Goal: Information Seeking & Learning: Learn about a topic

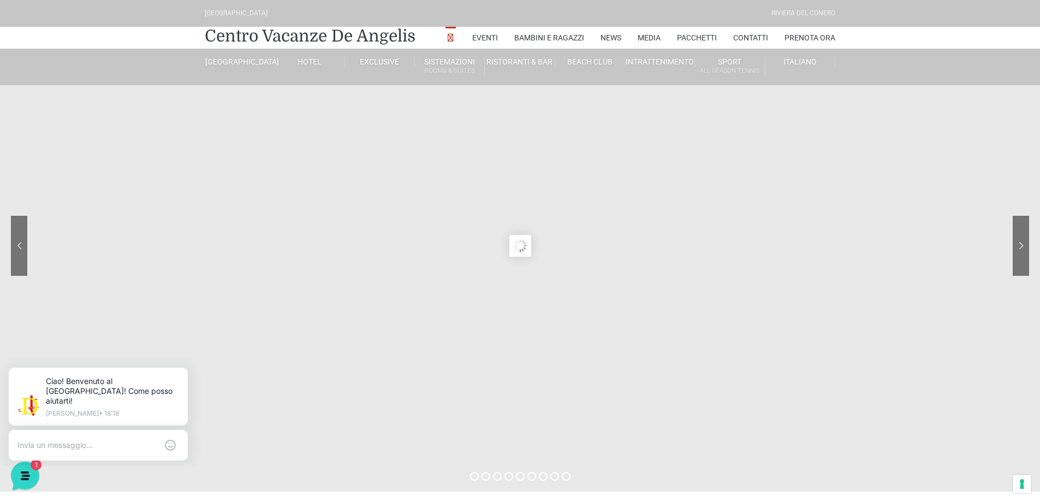
click at [378, 322] on sr7-content at bounding box center [520, 245] width 1040 height 491
click at [293, 39] on link "Centro Vacanze De Angelis" at bounding box center [310, 36] width 211 height 22
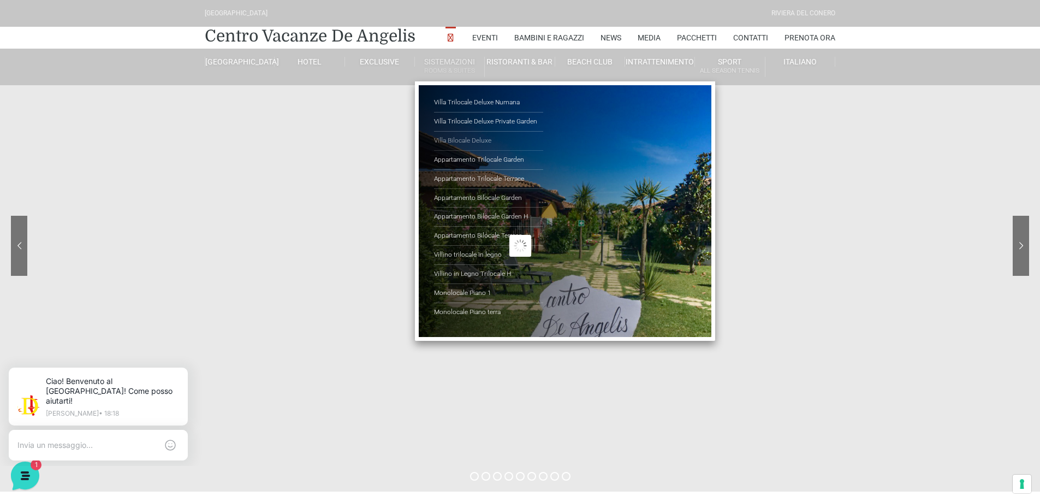
click at [468, 140] on link "Villa Bilocale Deluxe" at bounding box center [488, 141] width 109 height 19
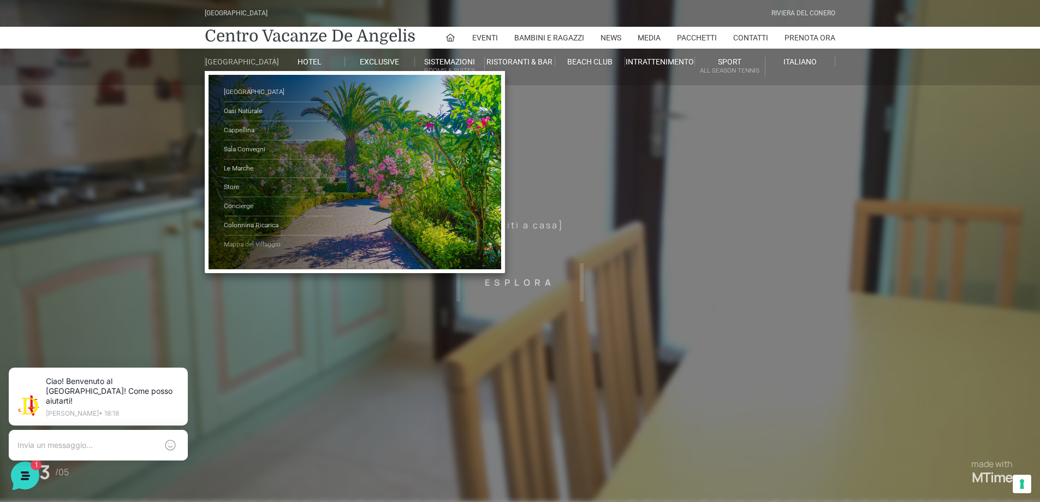
click at [266, 253] on link "Mappa del Villaggio" at bounding box center [278, 244] width 109 height 19
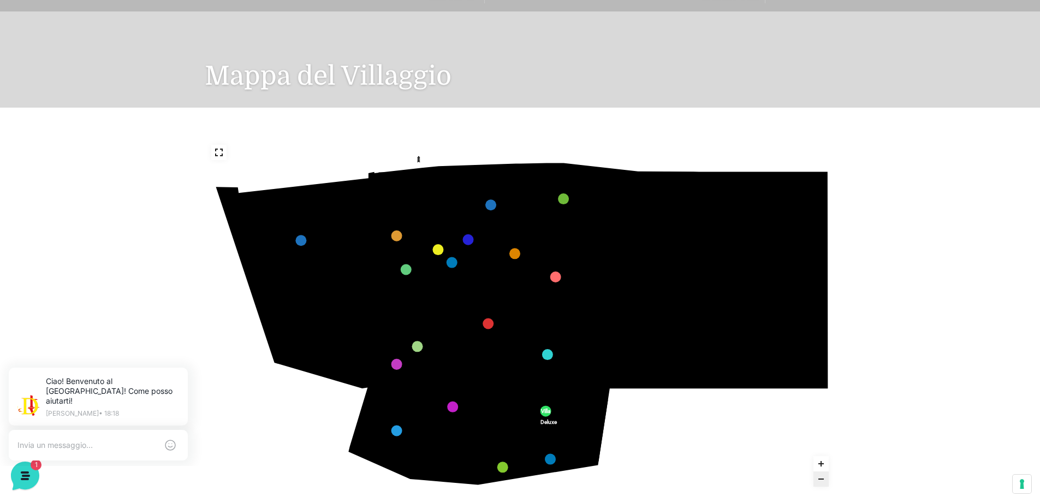
scroll to position [55, 0]
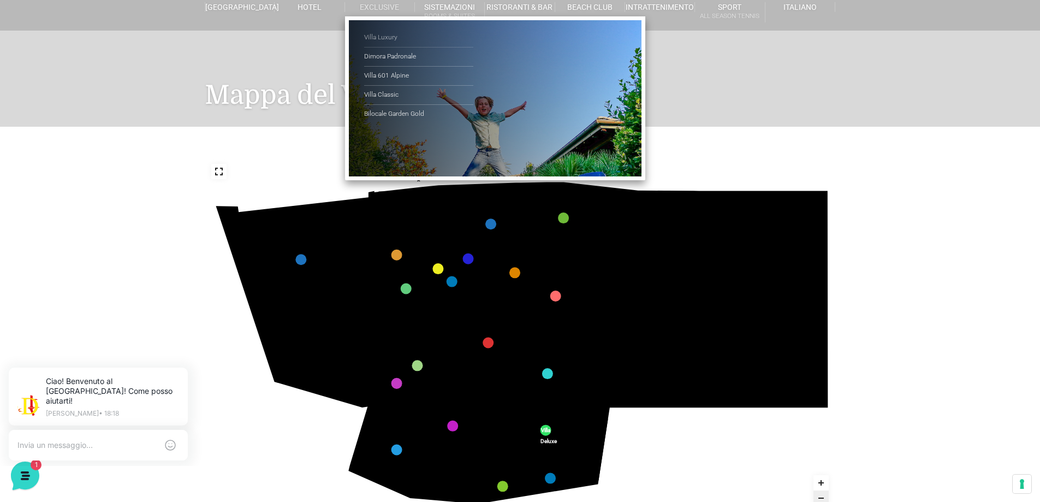
click at [381, 36] on link "Villa Luxury" at bounding box center [418, 37] width 109 height 19
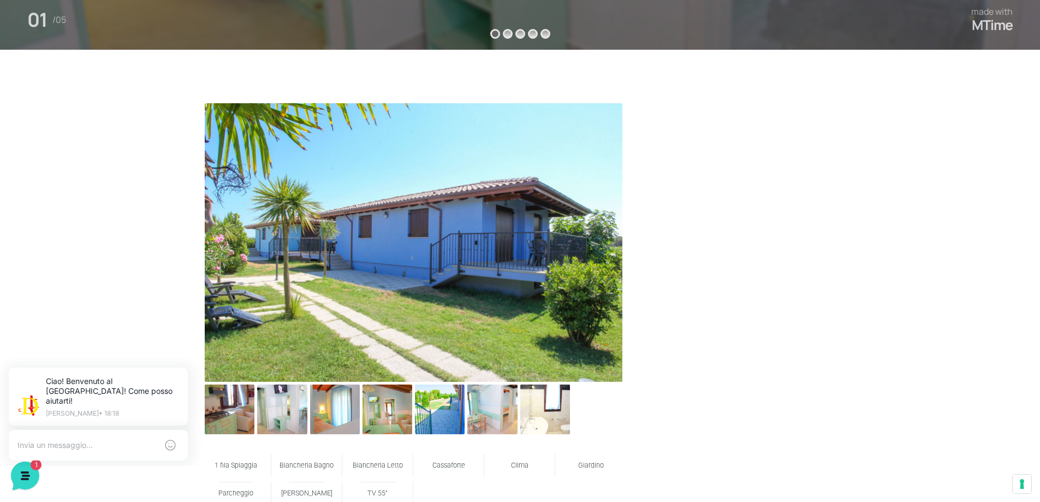
scroll to position [437, 0]
